Goal: Information Seeking & Learning: Check status

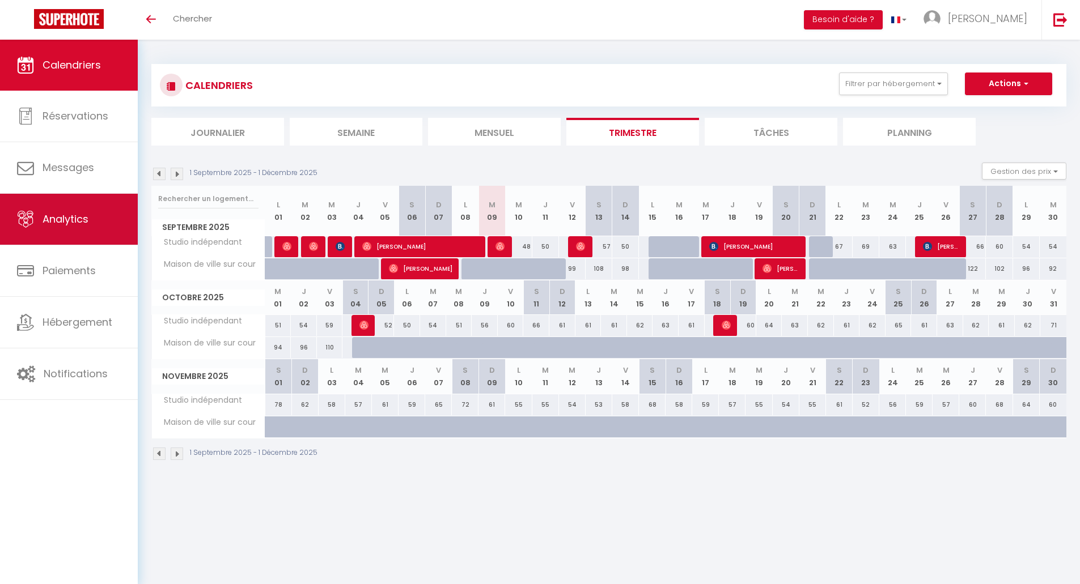
click at [52, 231] on link "Analytics" at bounding box center [69, 219] width 138 height 51
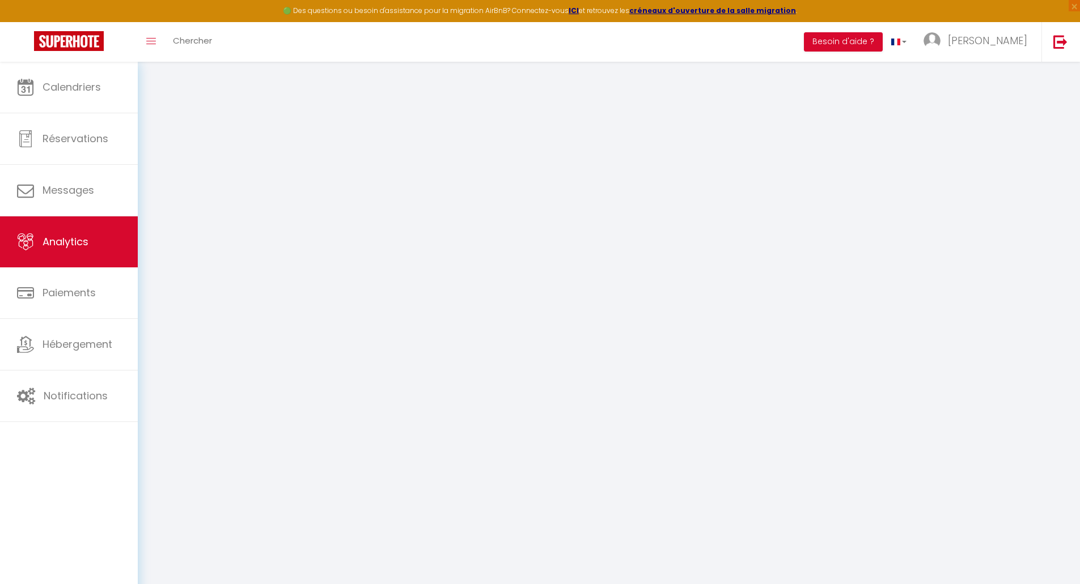
select select "2025"
select select "9"
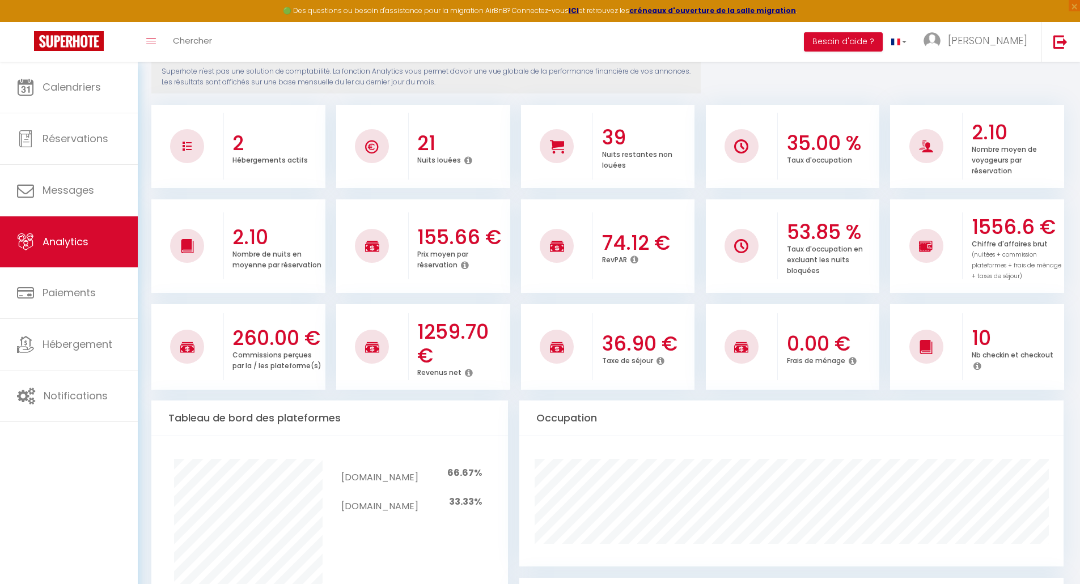
scroll to position [170, 0]
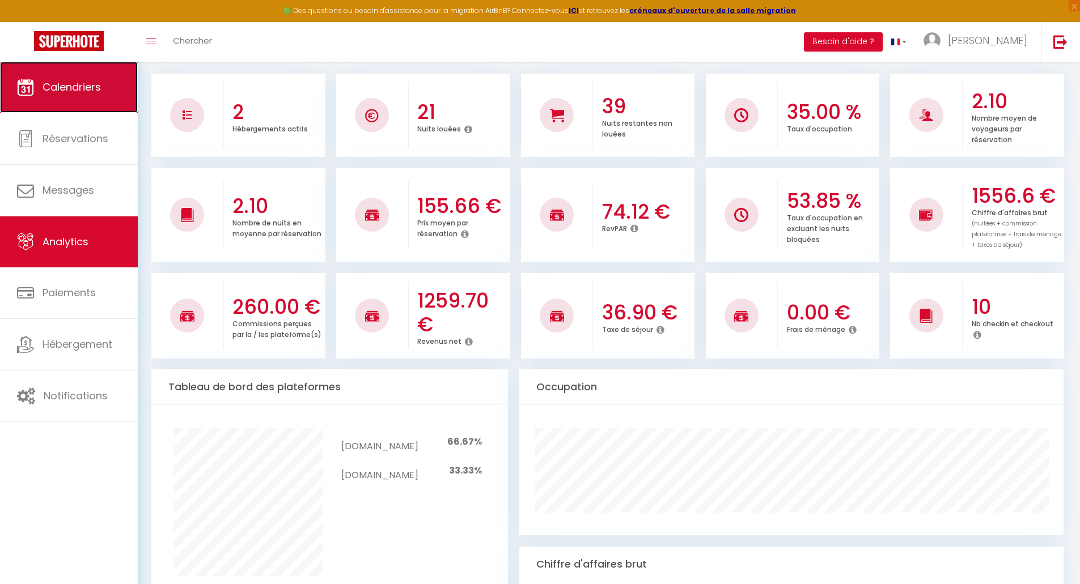
click at [45, 84] on span "Calendriers" at bounding box center [72, 87] width 58 height 14
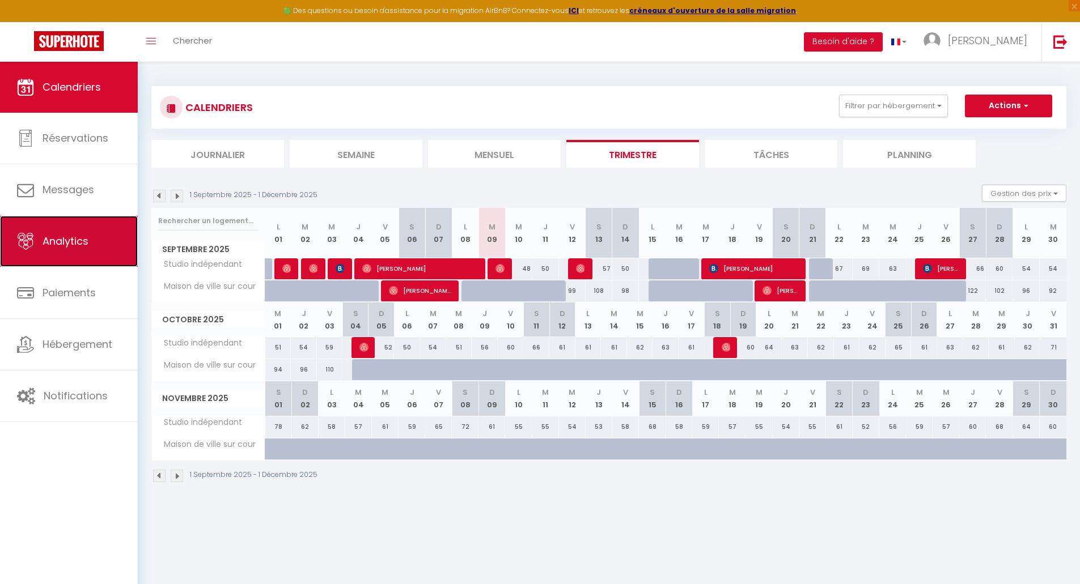
click at [53, 242] on span "Analytics" at bounding box center [66, 241] width 46 height 14
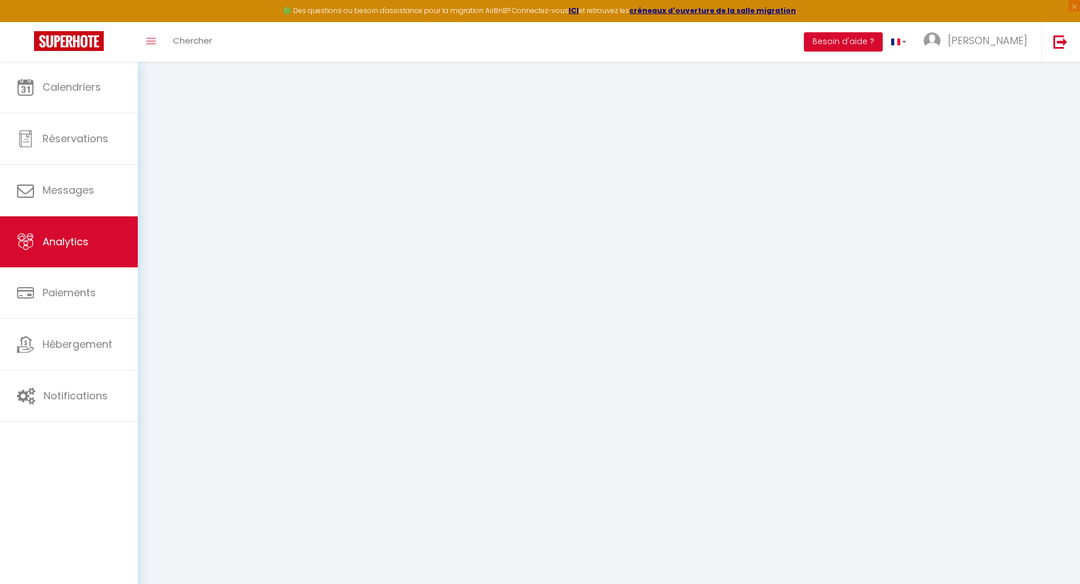
select select "2025"
select select "9"
